Goal: Task Accomplishment & Management: Manage account settings

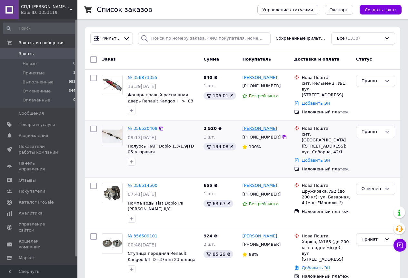
click at [253, 128] on link "[PERSON_NAME]" at bounding box center [259, 129] width 35 height 6
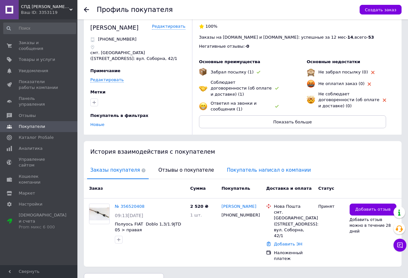
scroll to position [17, 0]
